Goal: Find specific page/section: Locate a particular part of the current website

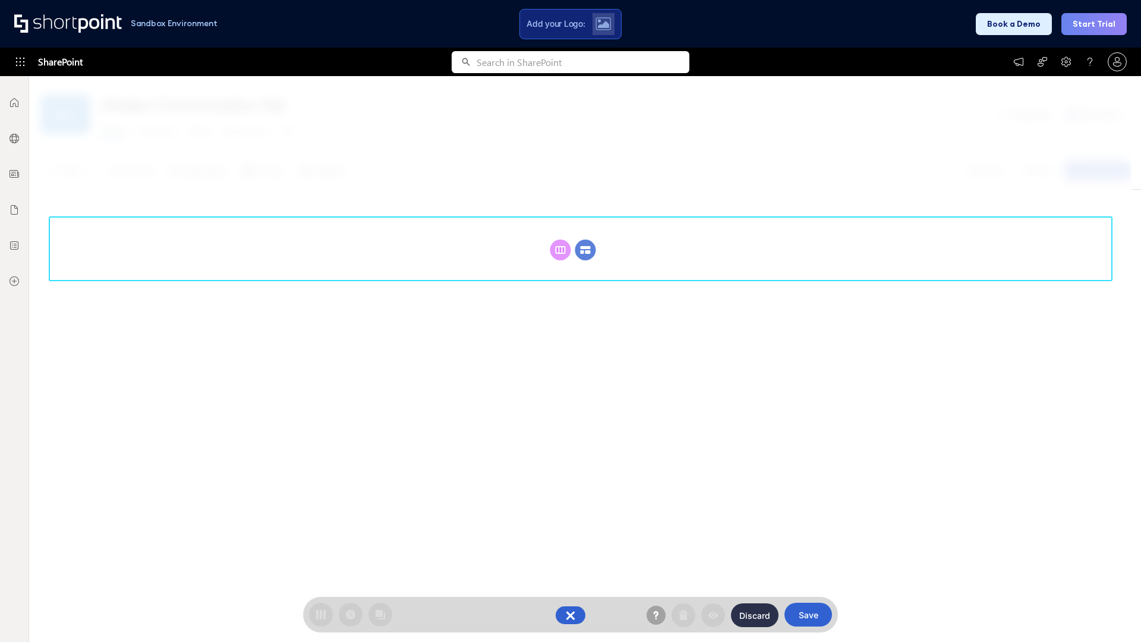
scroll to position [163, 0]
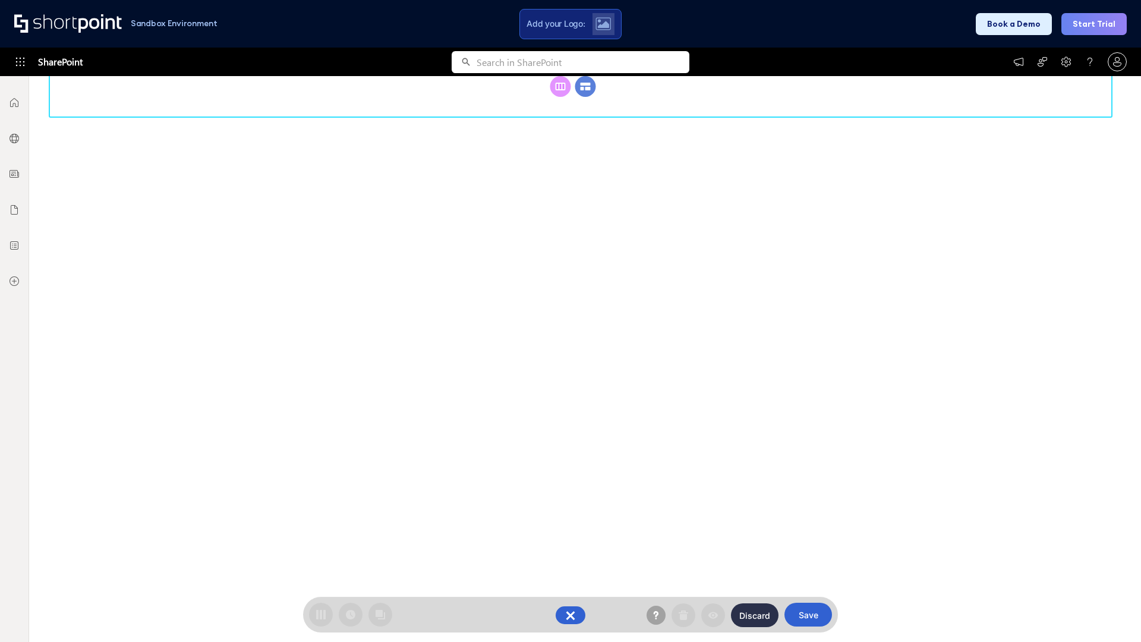
click at [585, 97] on circle at bounding box center [585, 86] width 21 height 21
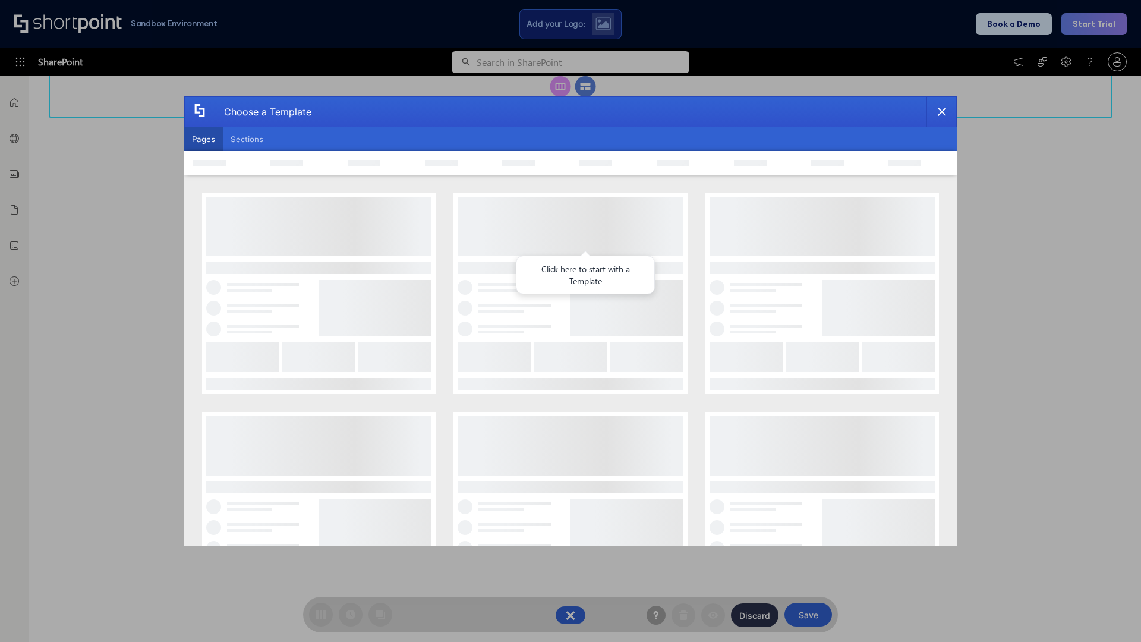
scroll to position [0, 0]
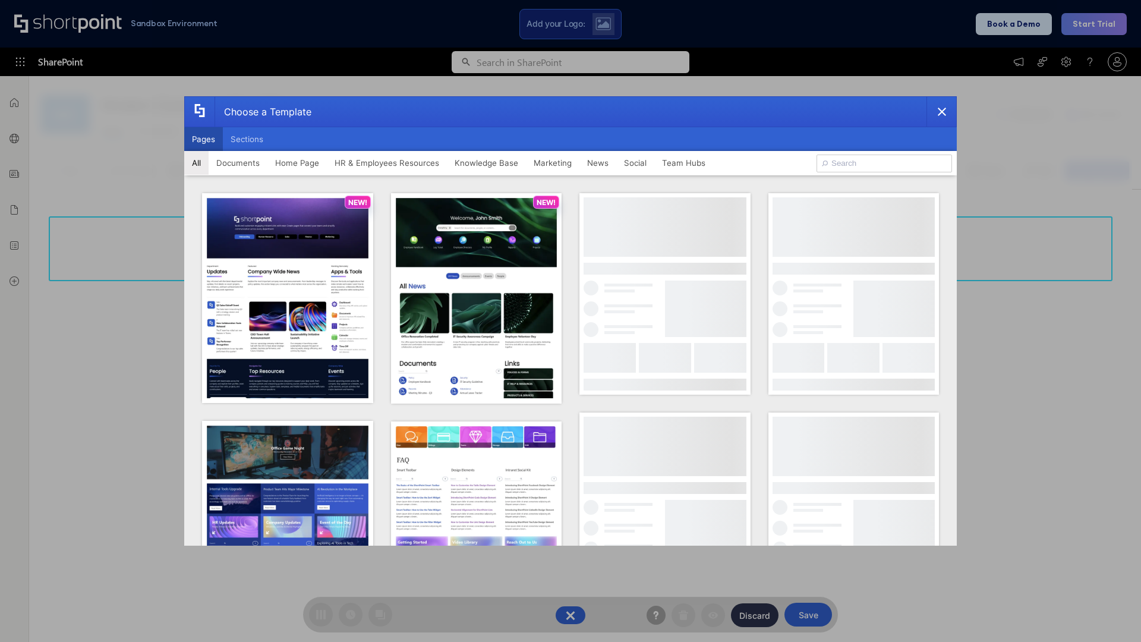
click at [203, 139] on button "Pages" at bounding box center [203, 139] width 39 height 24
type input "News Portal 2"
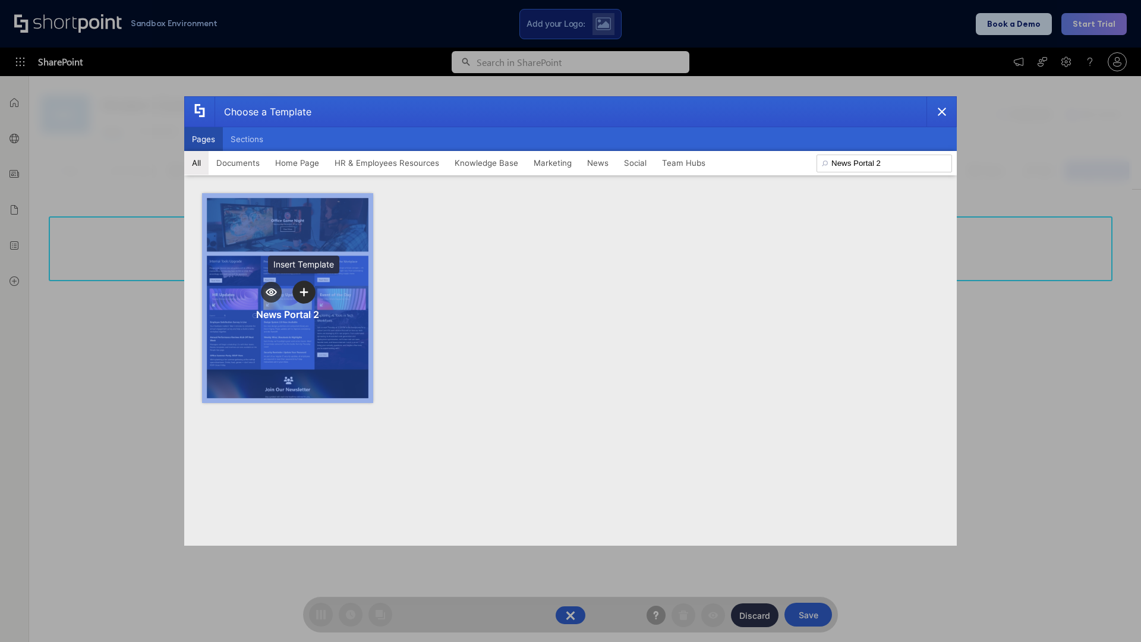
click at [304, 292] on icon "template selector" at bounding box center [303, 292] width 8 height 8
